Goal: Information Seeking & Learning: Learn about a topic

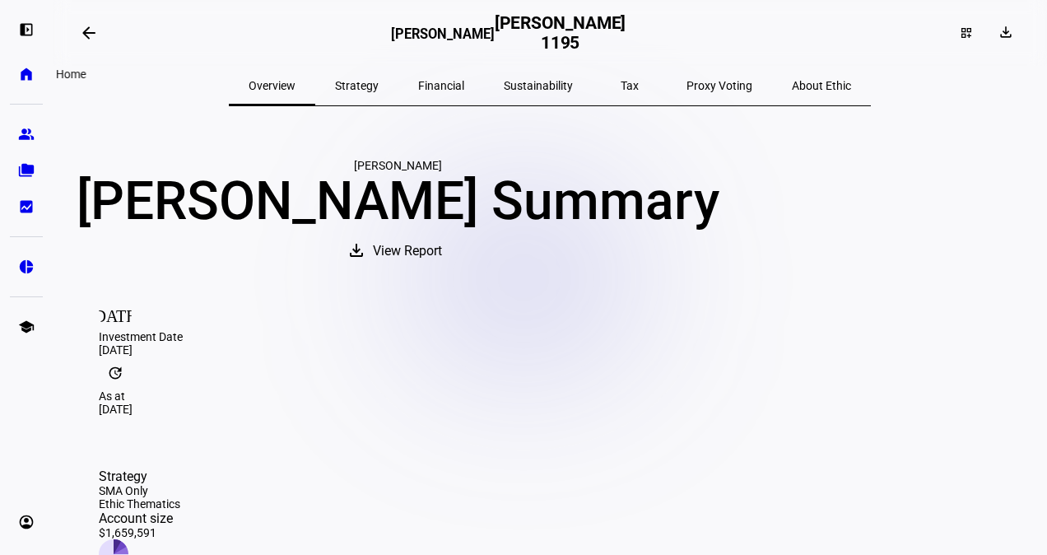
click at [24, 86] on link "home Home" at bounding box center [26, 74] width 33 height 33
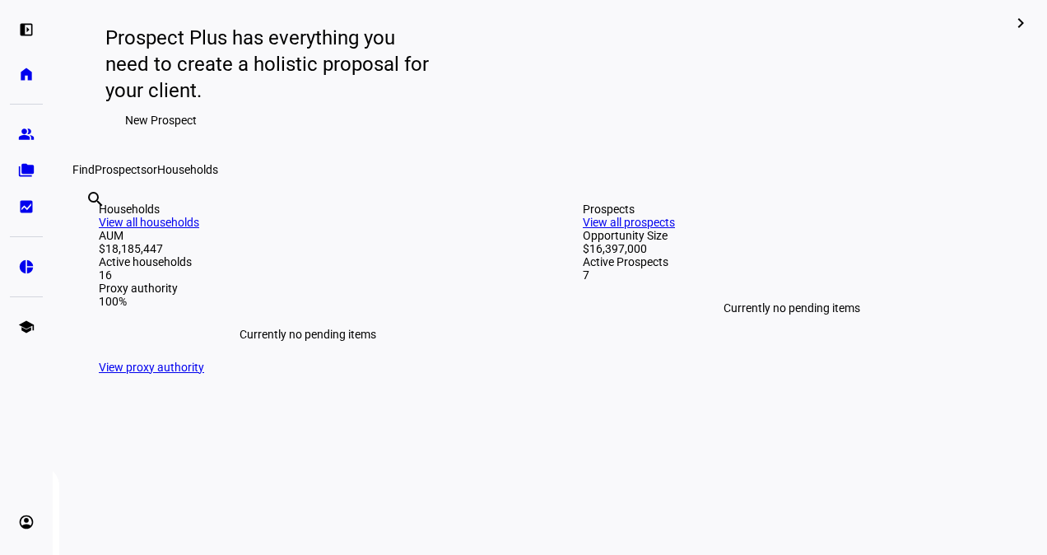
scroll to position [246, 0]
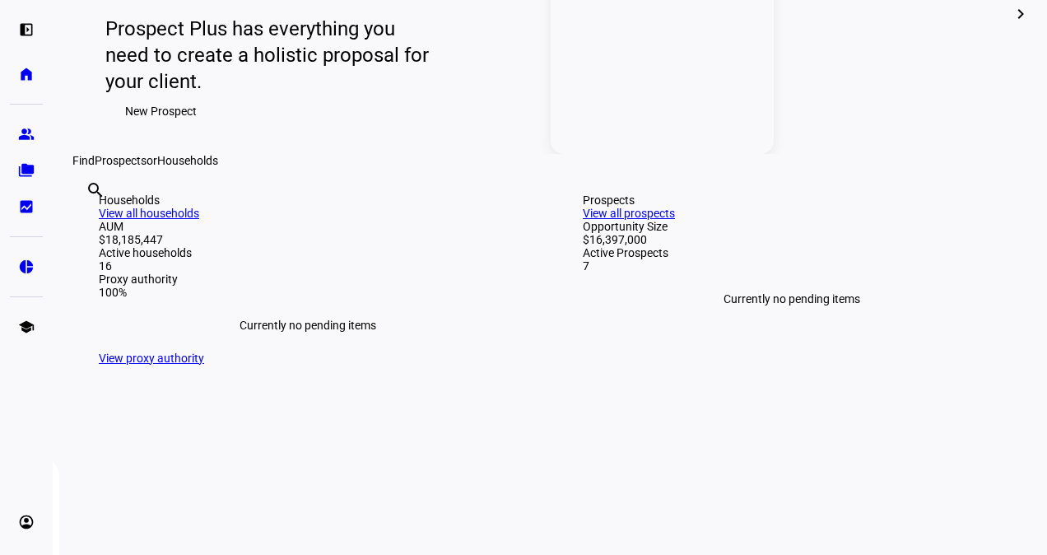
click at [677, 137] on link "Prospects Review Proposals [PERSON_NAME] and [PERSON_NAME] Updated 20 hours ago…" at bounding box center [662, 14] width 223 height 280
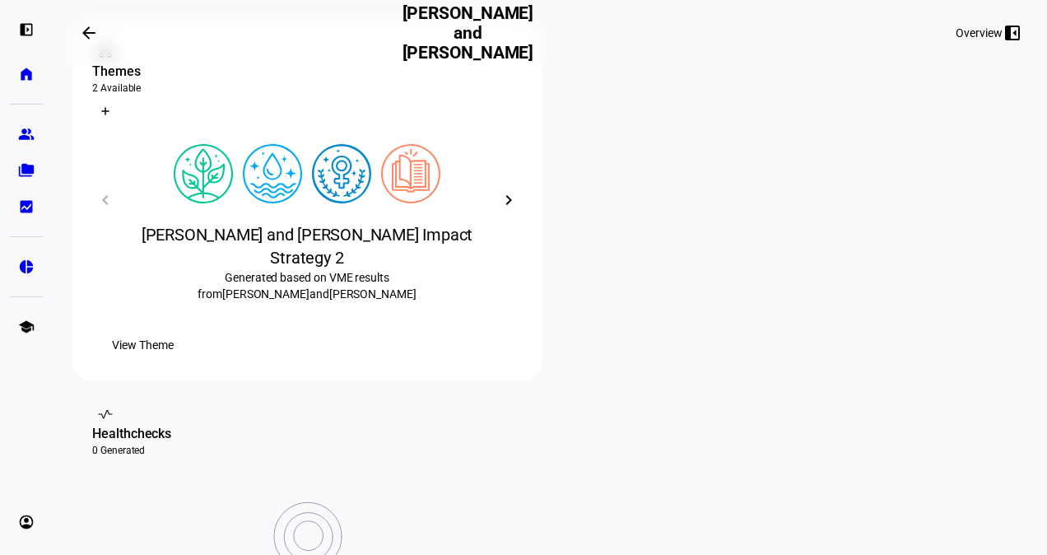
scroll to position [290, 0]
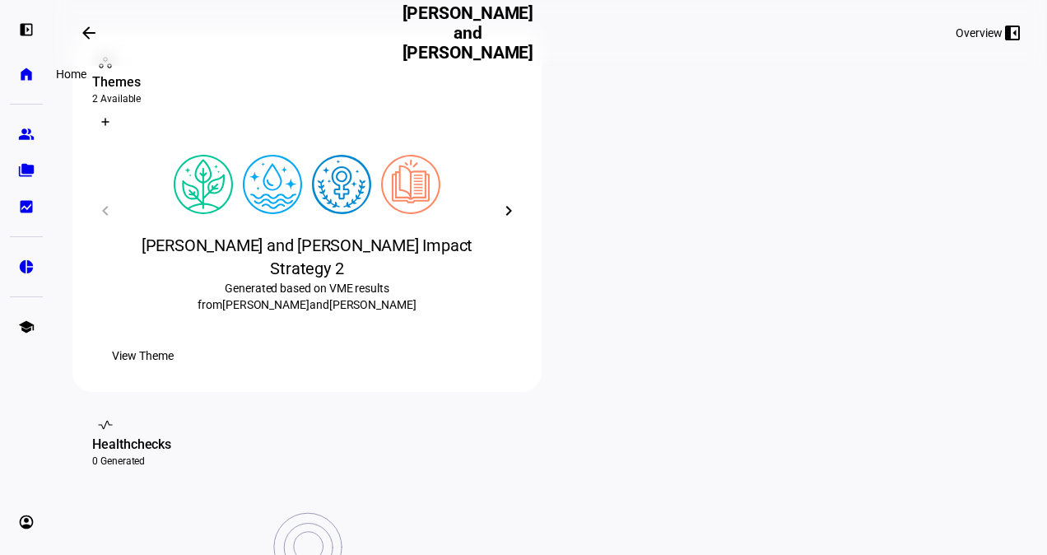
click at [26, 75] on eth-mat-symbol "home" at bounding box center [26, 74] width 16 height 16
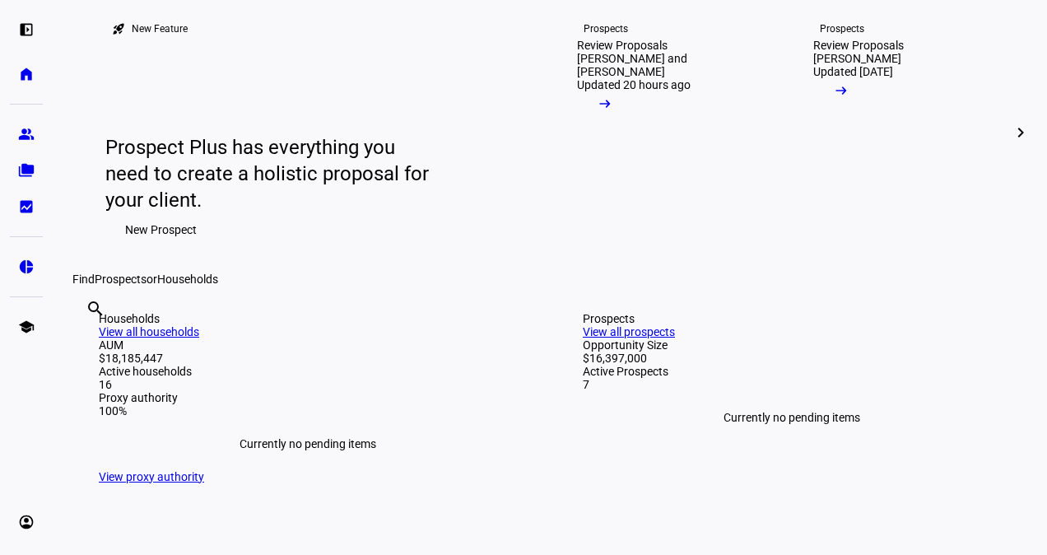
scroll to position [128, 0]
click at [1011, 142] on mat-icon "chevron_right" at bounding box center [1021, 132] width 20 height 20
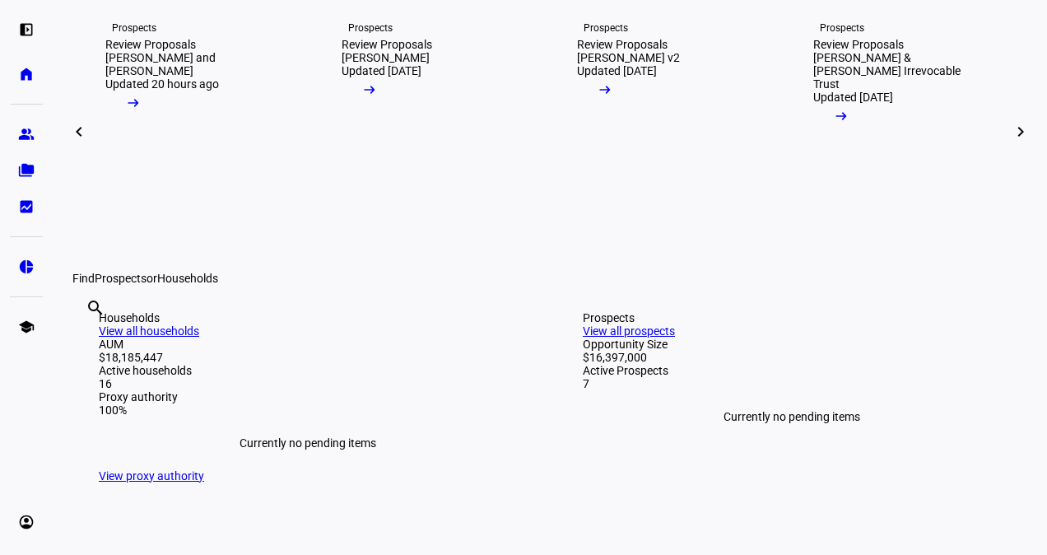
click at [1011, 142] on mat-icon "chevron_right" at bounding box center [1021, 132] width 20 height 20
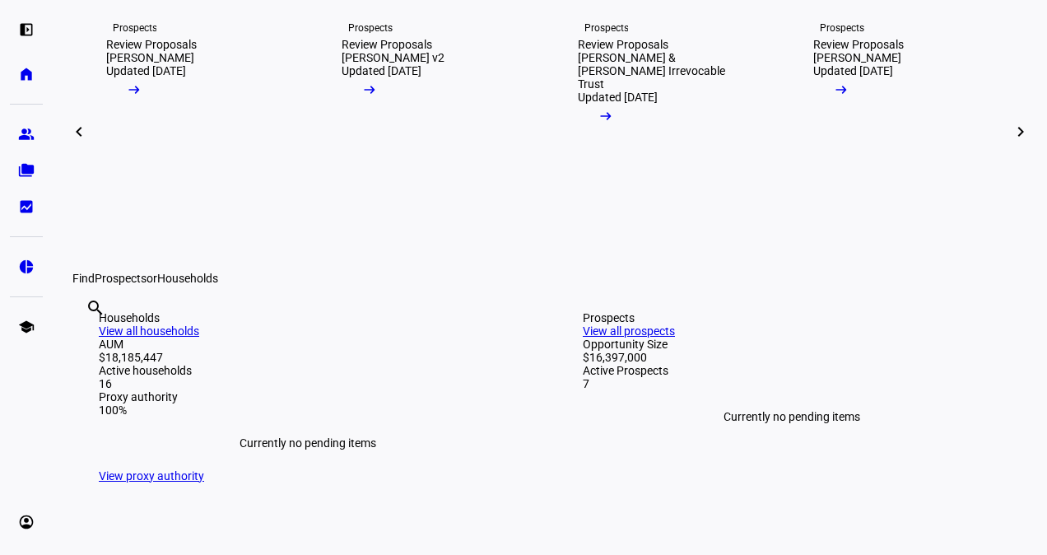
click at [1011, 142] on mat-icon "chevron_right" at bounding box center [1021, 132] width 20 height 20
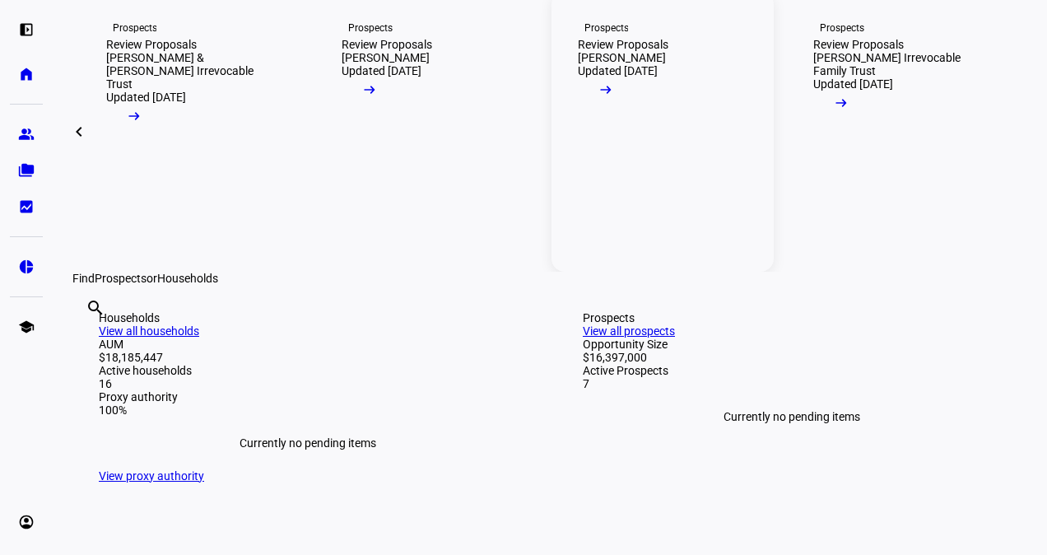
click at [617, 235] on link "Prospects Review Proposals [PERSON_NAME] Updated [DATE] arrow_right_alt" at bounding box center [662, 132] width 223 height 280
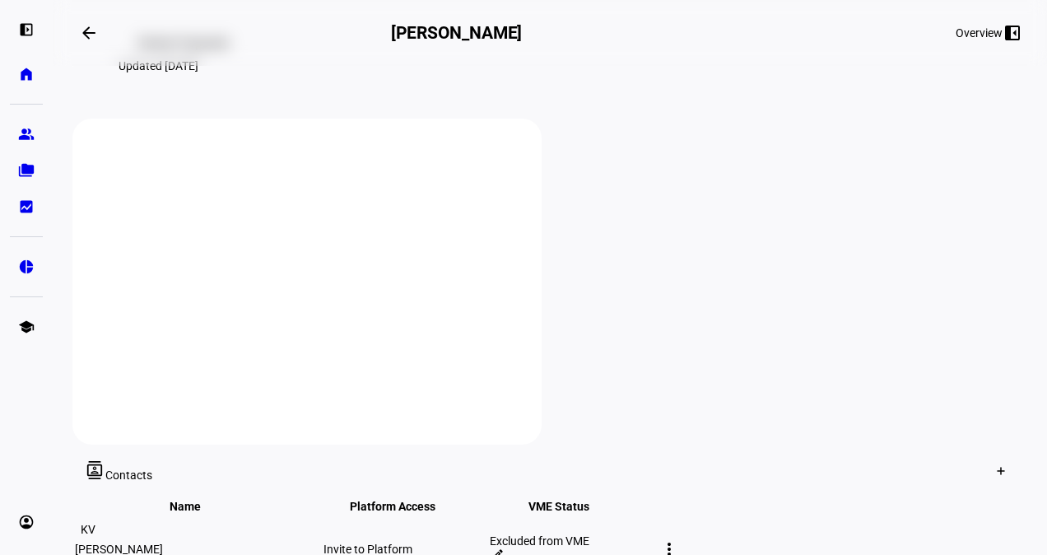
scroll to position [203, 0]
click at [179, 57] on span "Review Proposals" at bounding box center [183, 40] width 91 height 33
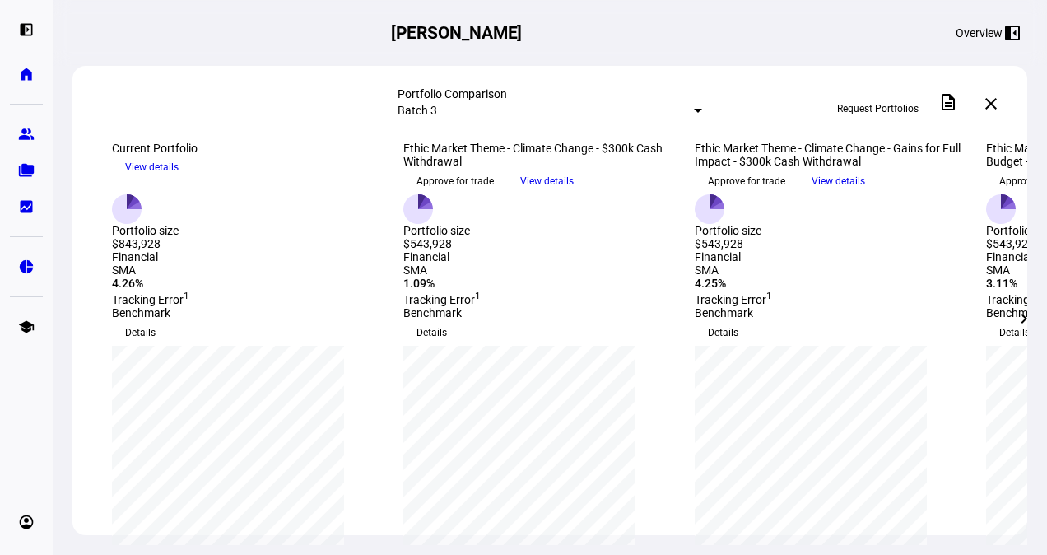
scroll to position [102, 0]
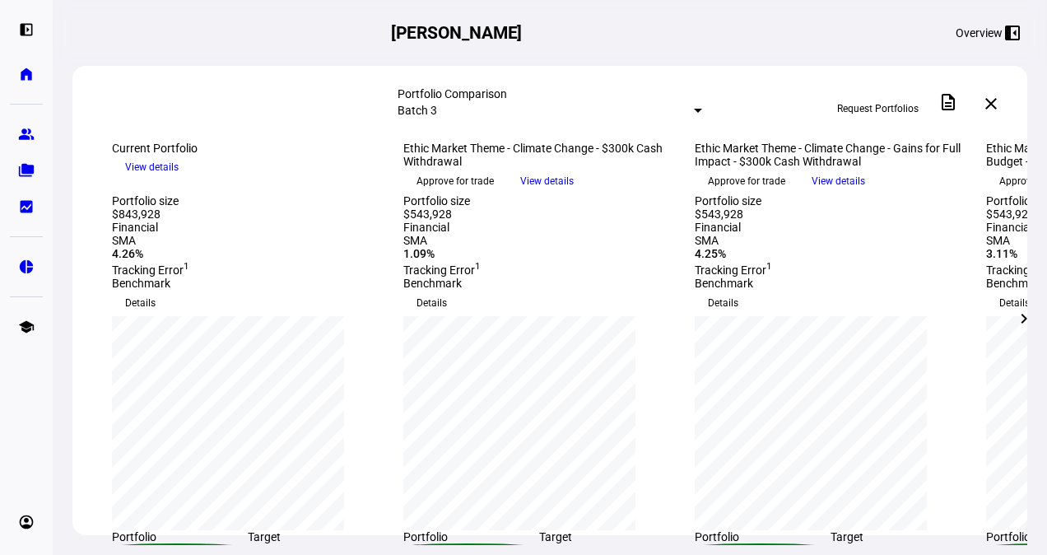
drag, startPoint x: 472, startPoint y: 480, endPoint x: 443, endPoint y: 479, distance: 28.8
click at [443, 260] on div "1.09%" at bounding box center [539, 253] width 272 height 13
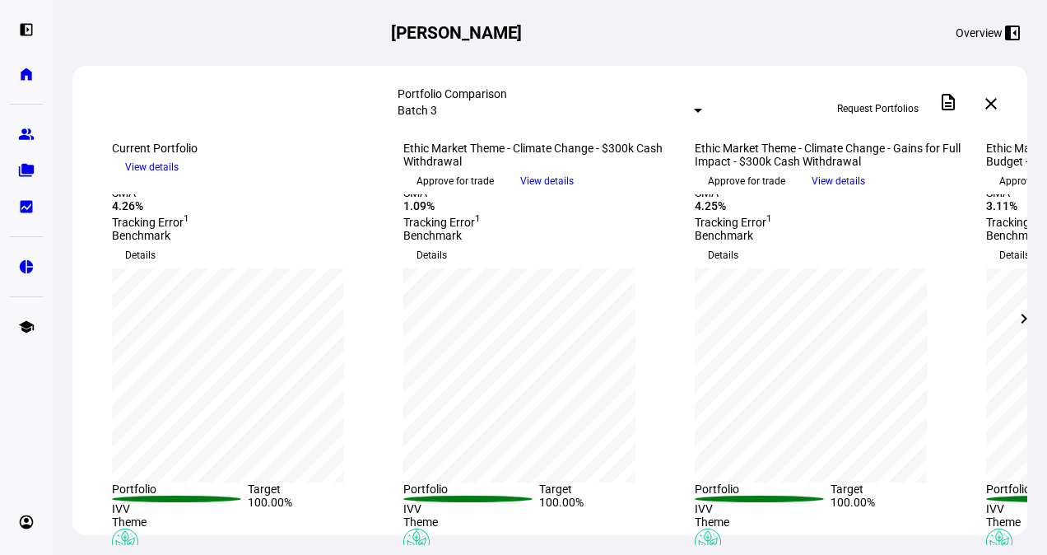
scroll to position [161, 0]
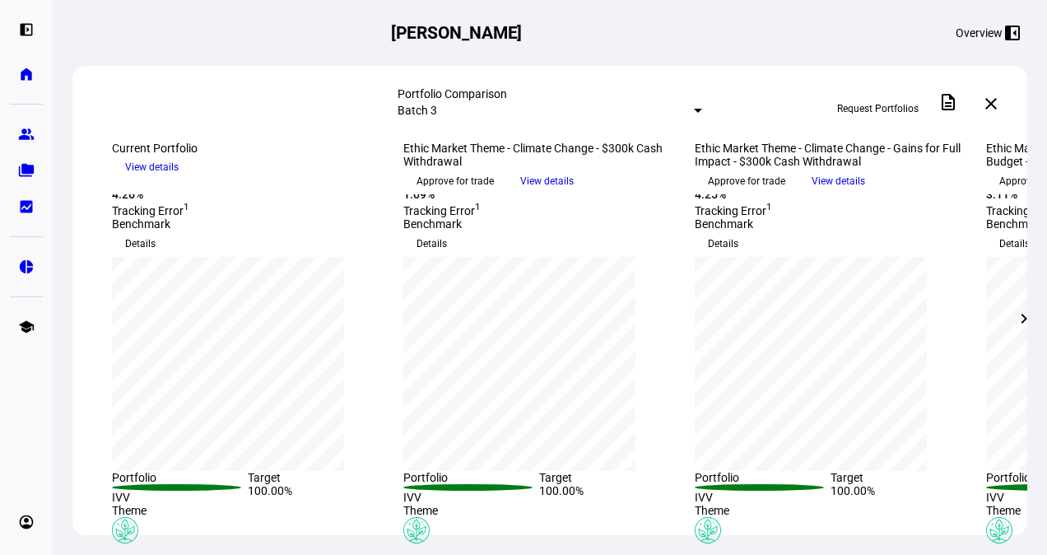
click at [574, 193] on span "View details" at bounding box center [547, 181] width 54 height 25
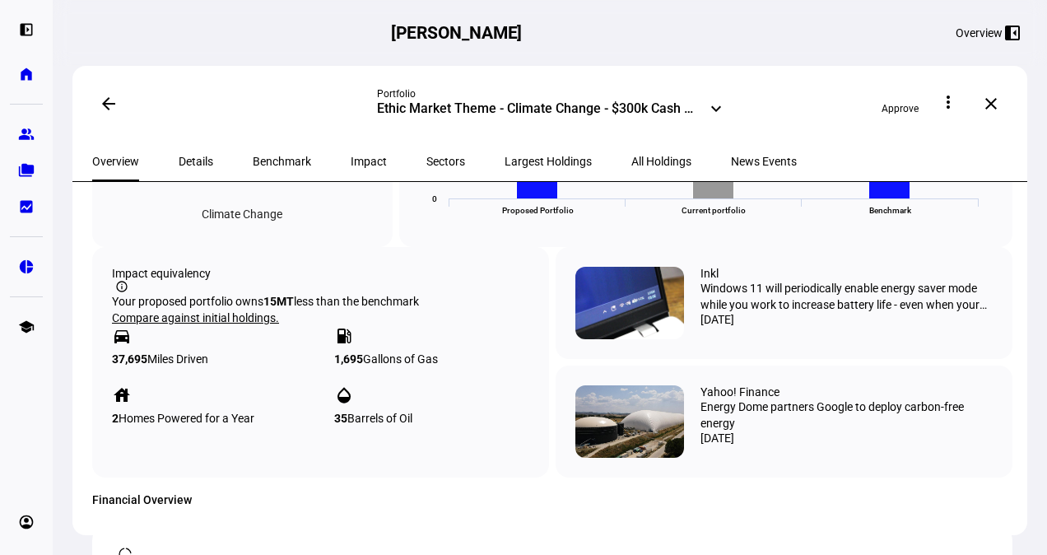
scroll to position [908, 0]
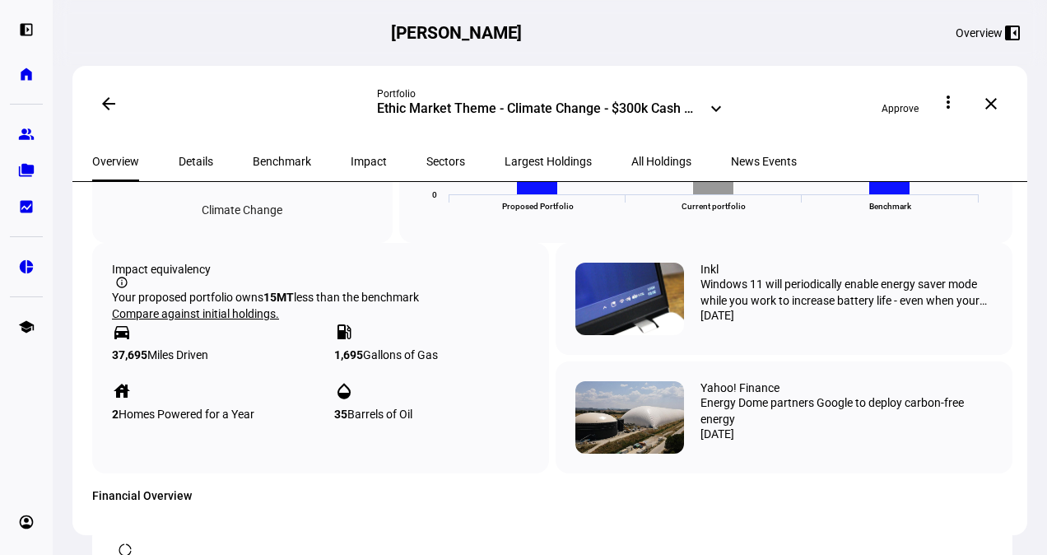
click at [193, 162] on span "Details" at bounding box center [196, 162] width 35 height 12
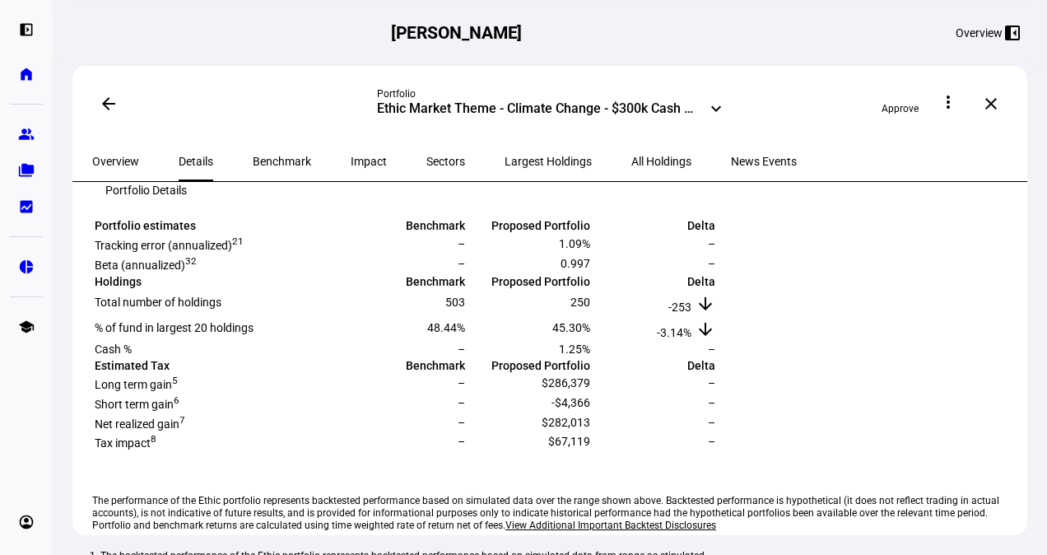
scroll to position [290, 0]
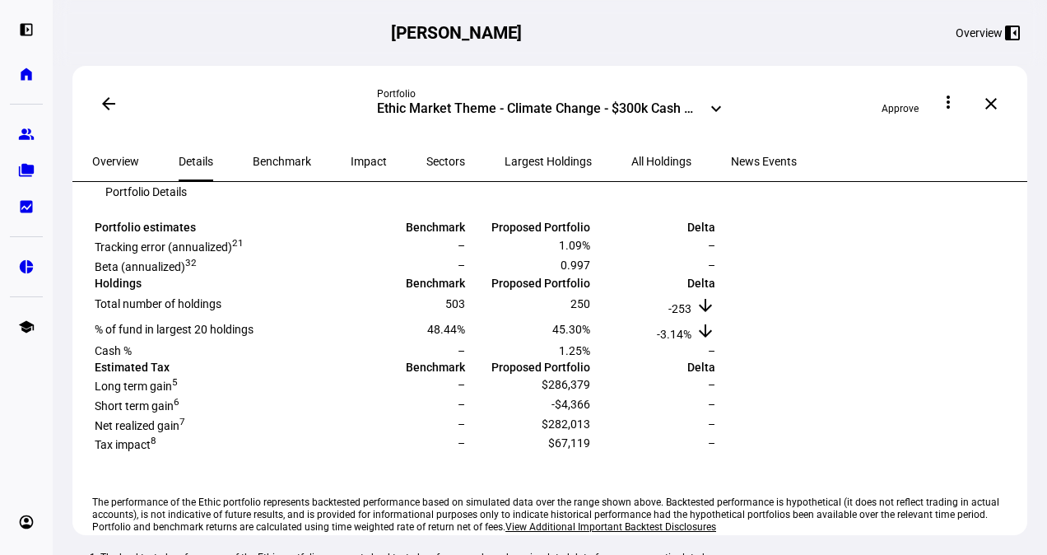
click at [505, 160] on span "Largest Holdings" at bounding box center [548, 162] width 87 height 12
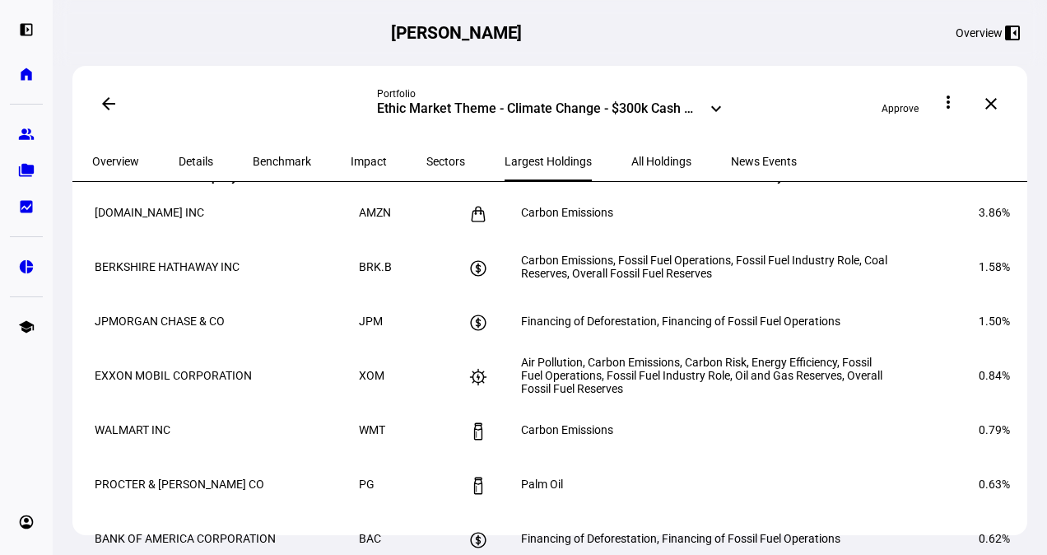
scroll to position [799, 0]
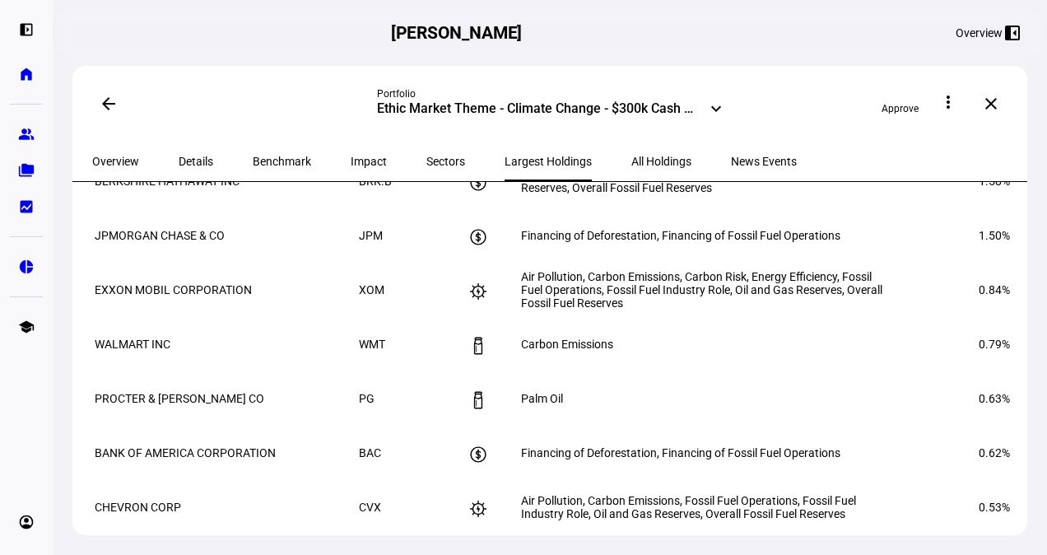
drag, startPoint x: 260, startPoint y: 260, endPoint x: 99, endPoint y: 273, distance: 161.8
click at [99, 207] on td "BERKSHIRE HATHAWAY INC" at bounding box center [225, 181] width 263 height 53
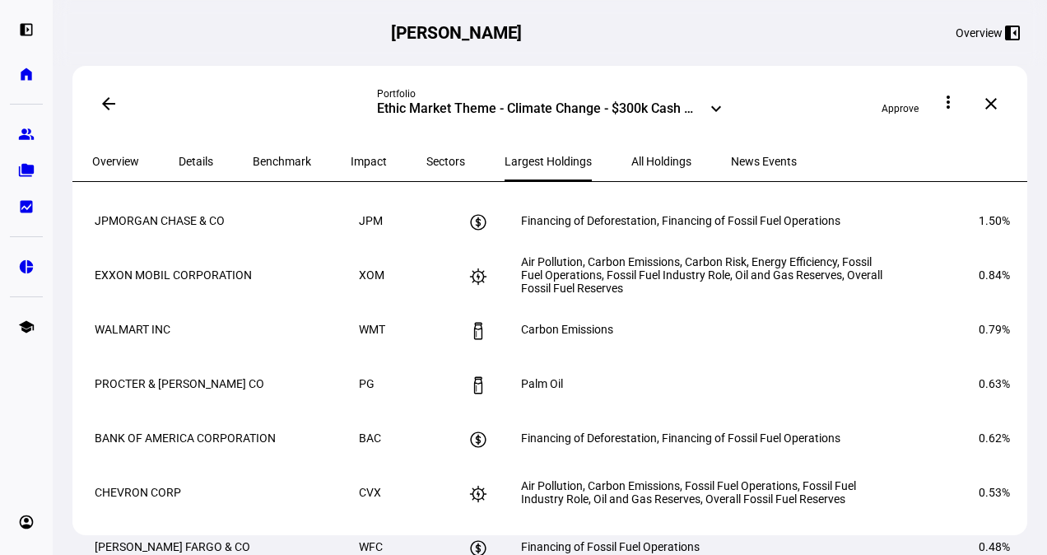
scroll to position [815, 0]
click at [659, 192] on td "Carbon Emissions, Fossil Fuel Operations, Fossil Fuel Industry Role, Coal Reser…" at bounding box center [705, 165] width 370 height 53
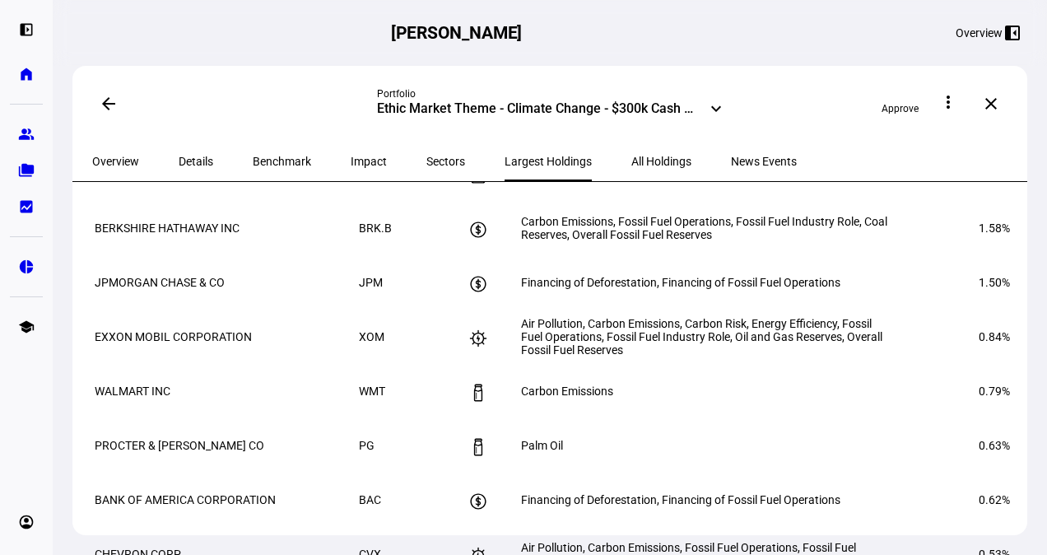
scroll to position [787, 0]
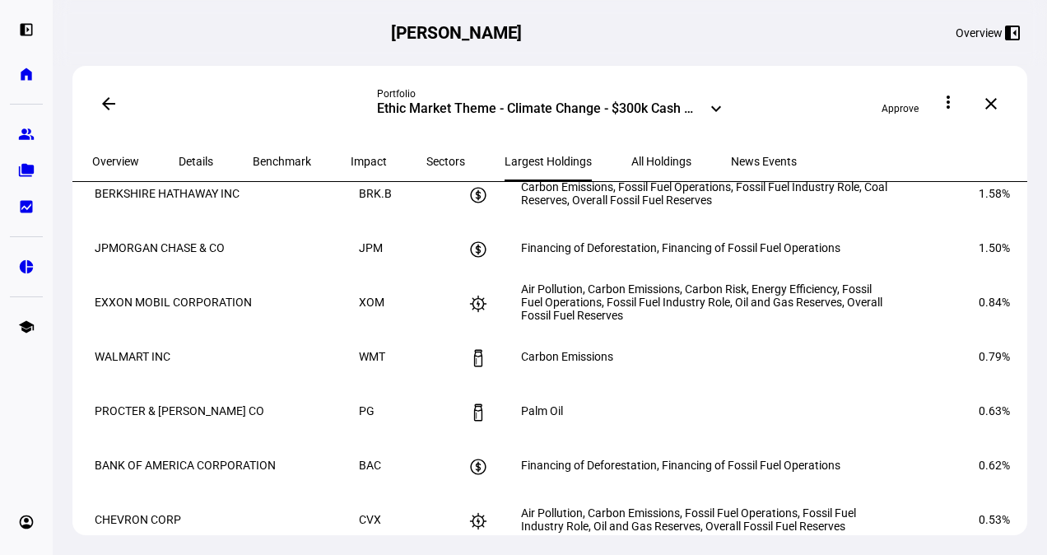
click at [631, 170] on span "All Holdings" at bounding box center [661, 162] width 60 height 40
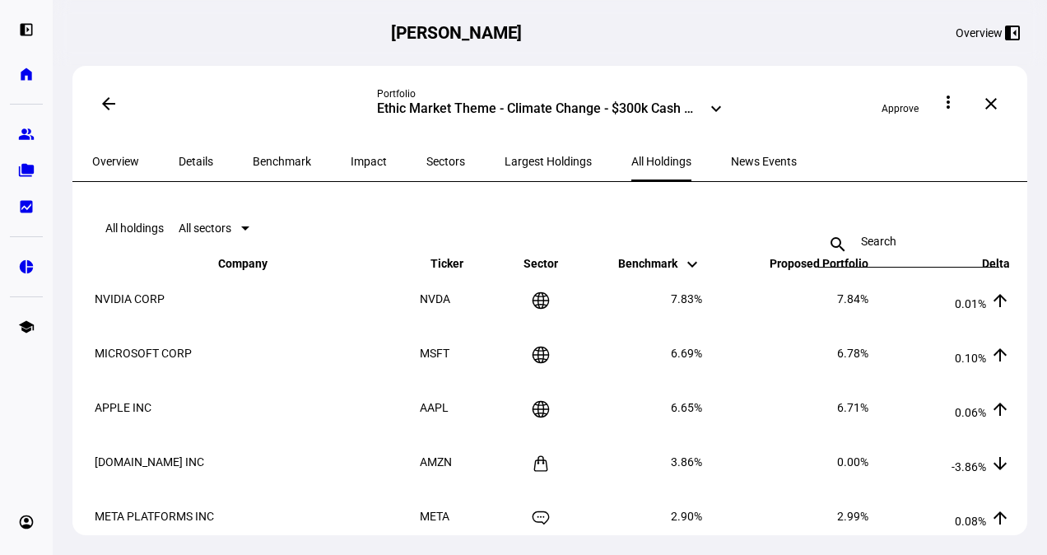
click at [112, 156] on span "Overview" at bounding box center [115, 162] width 47 height 12
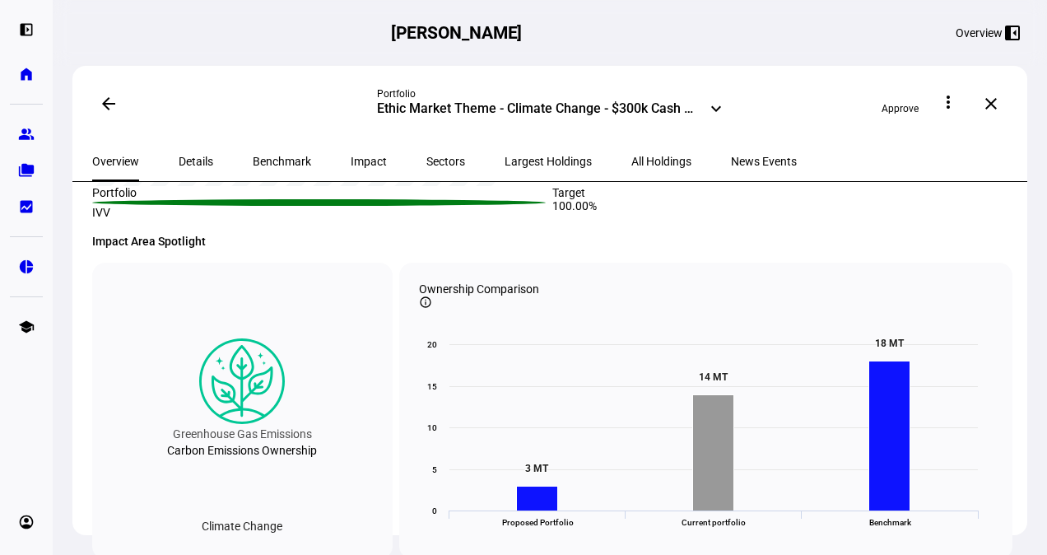
scroll to position [552, 0]
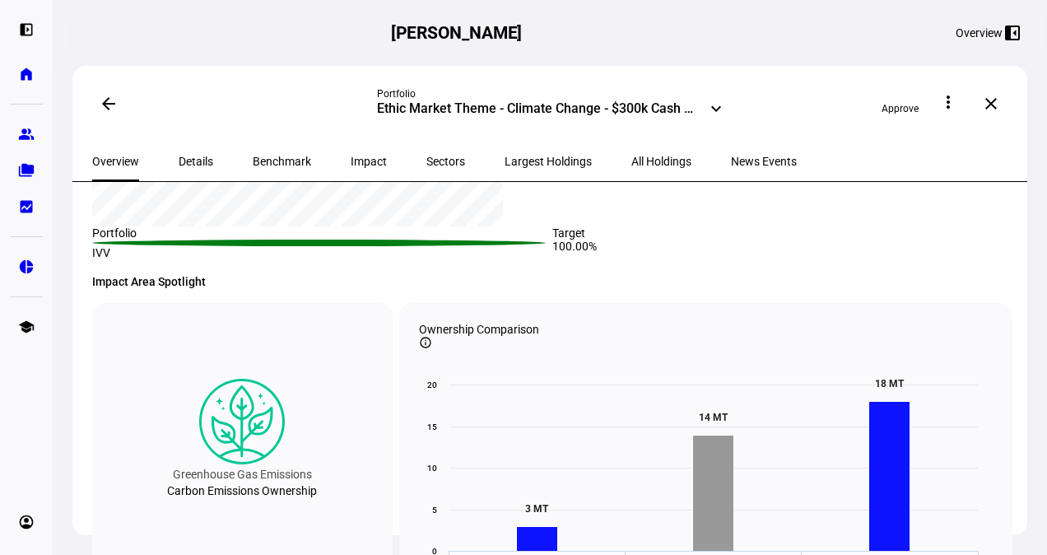
click at [106, 105] on mat-icon "arrow_back" at bounding box center [109, 104] width 20 height 20
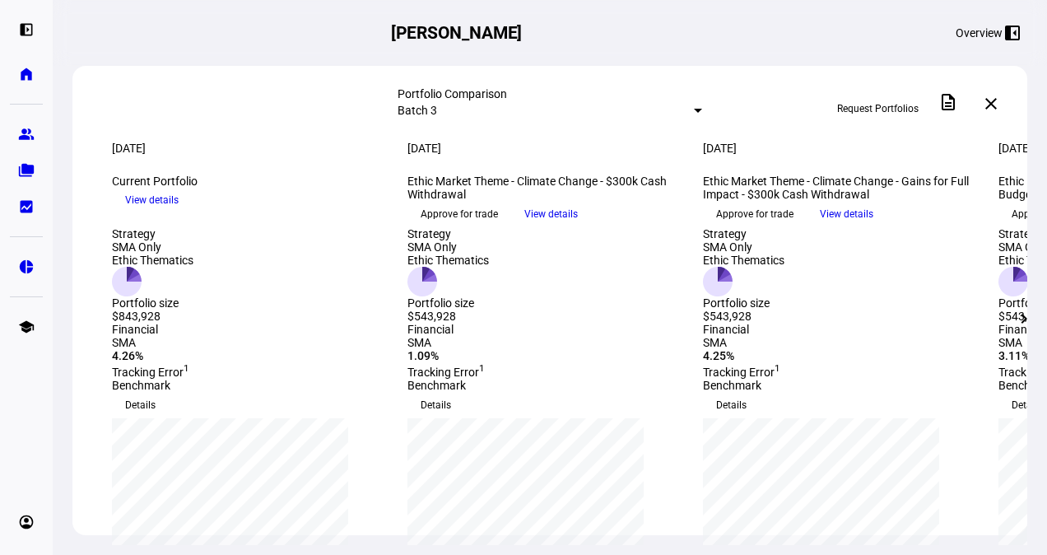
click at [874, 226] on span "View details" at bounding box center [847, 214] width 54 height 25
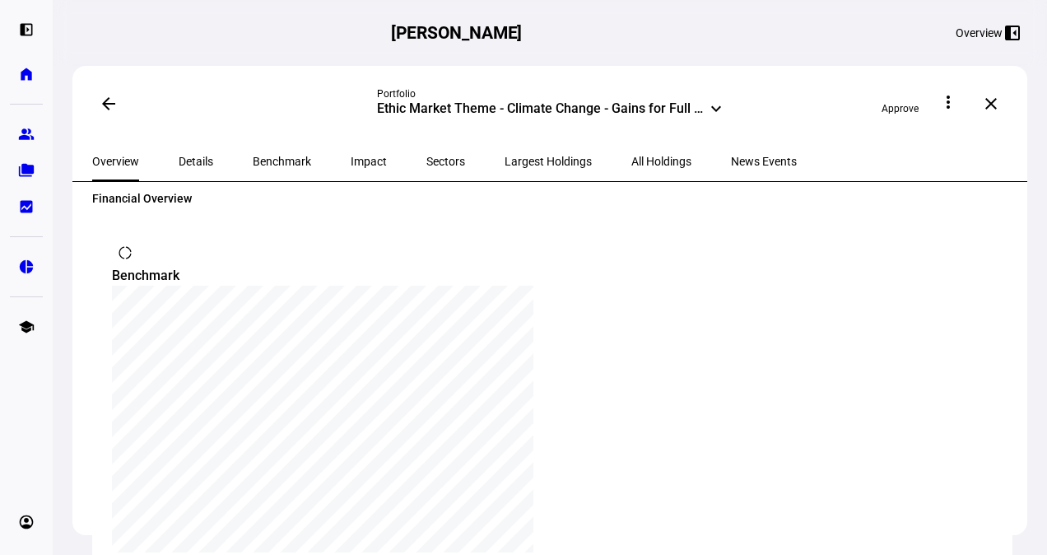
scroll to position [1210, 0]
click at [198, 163] on span "Details" at bounding box center [196, 162] width 35 height 12
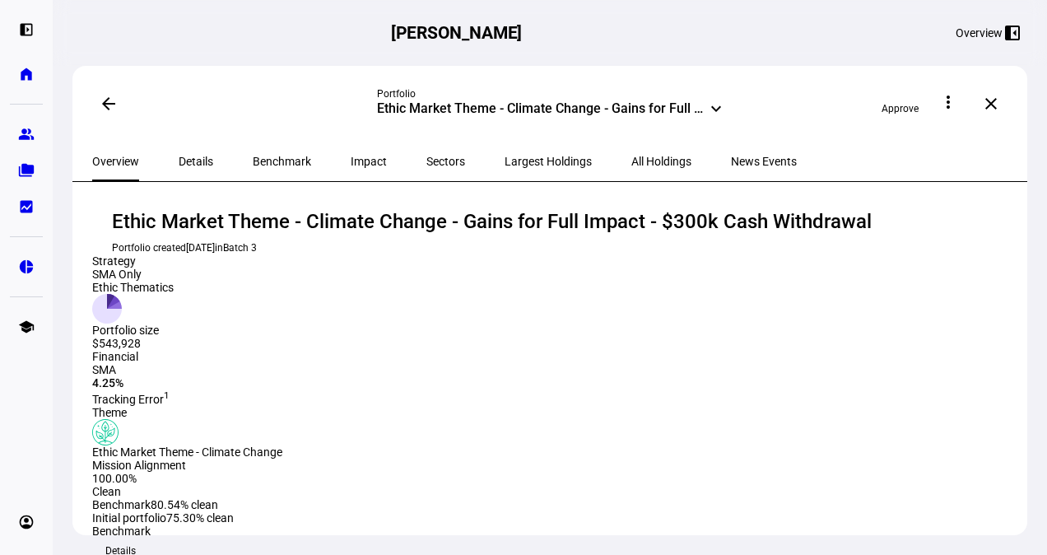
click at [280, 554] on html "left_panel_open home Home Advisors group Prospects folder_copy Households bid_l…" at bounding box center [523, 277] width 1047 height 555
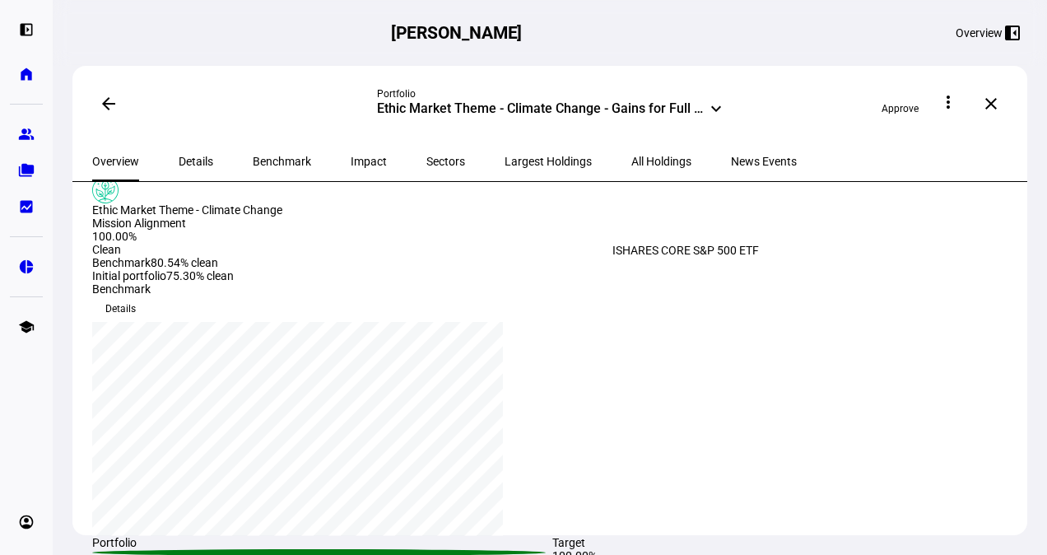
scroll to position [241, 0]
click at [631, 156] on span "All Holdings" at bounding box center [661, 162] width 60 height 12
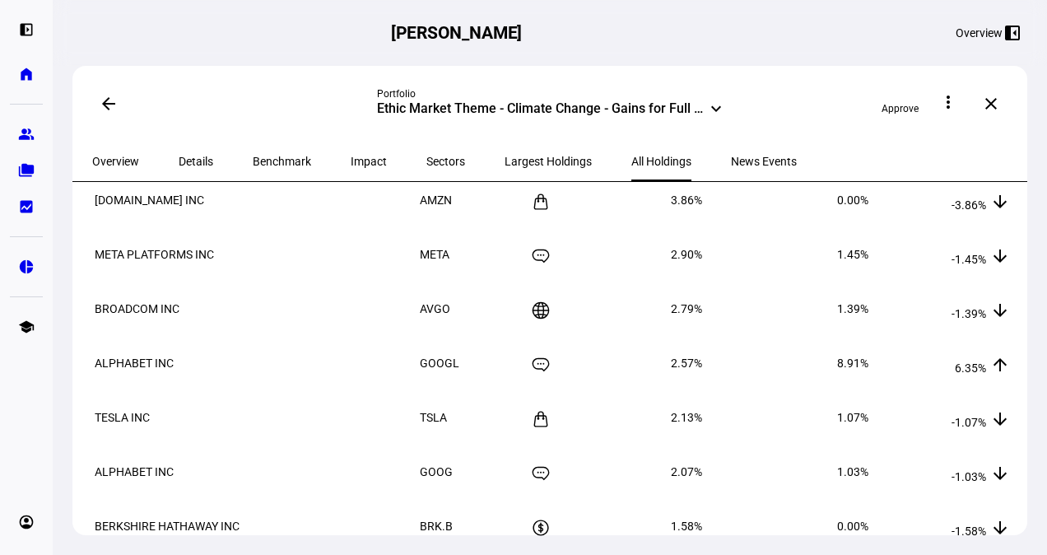
scroll to position [260, 0]
click at [505, 167] on span "Largest Holdings" at bounding box center [548, 162] width 87 height 40
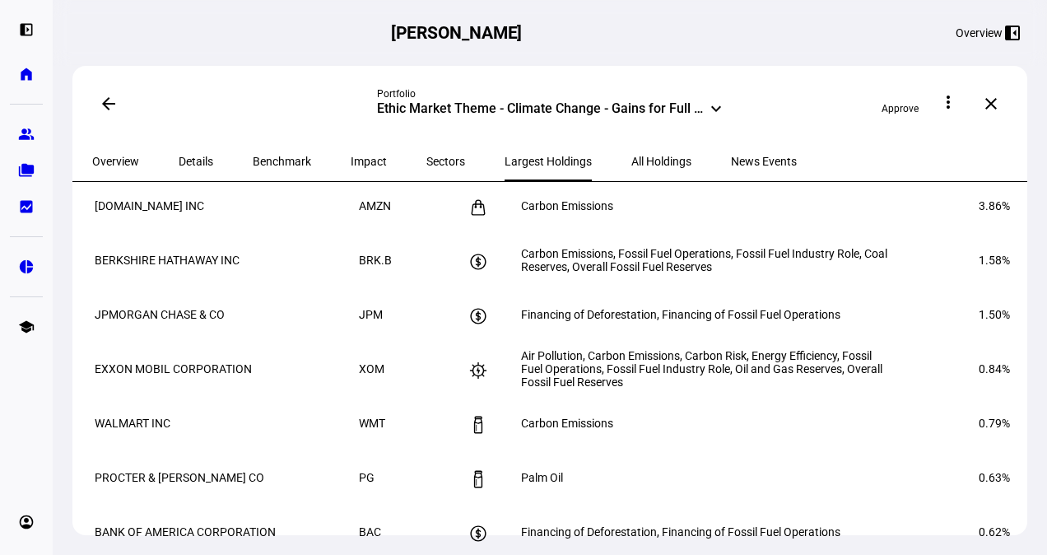
scroll to position [716, 0]
